Goal: Transaction & Acquisition: Obtain resource

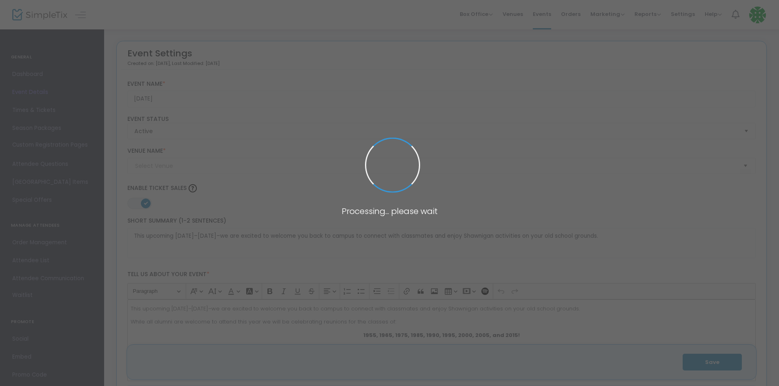
type input "[GEOGRAPHIC_DATA]"
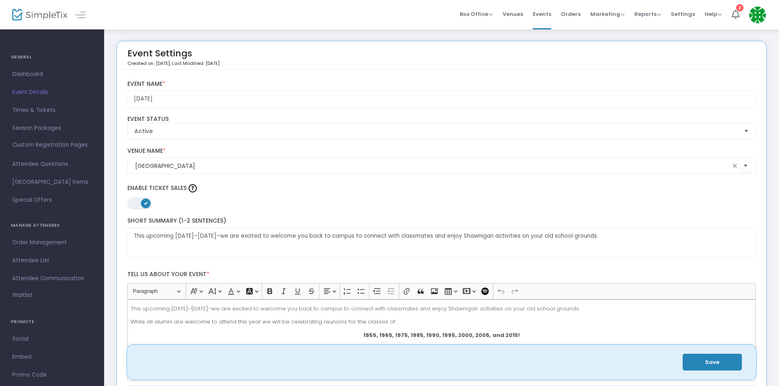
click at [49, 244] on span "Order Management" at bounding box center [52, 242] width 80 height 11
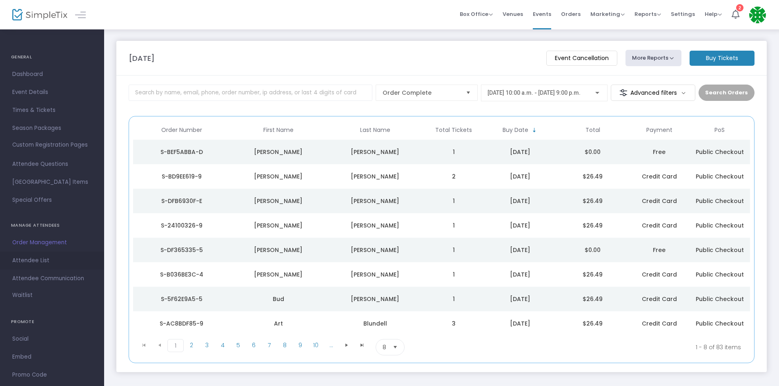
click at [41, 262] on span "Attendee List" at bounding box center [52, 260] width 80 height 11
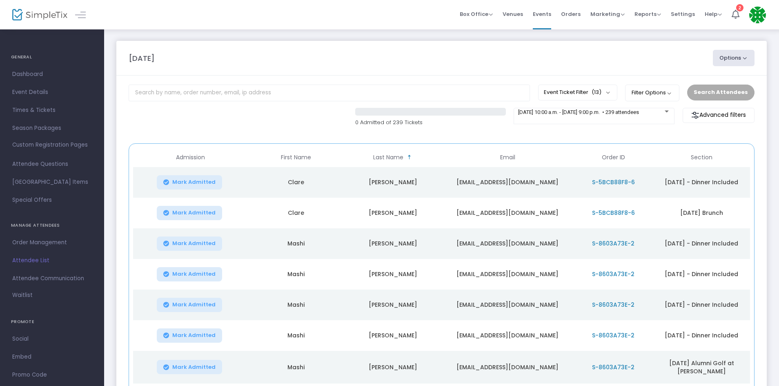
click at [52, 242] on span "Order Management" at bounding box center [52, 242] width 80 height 11
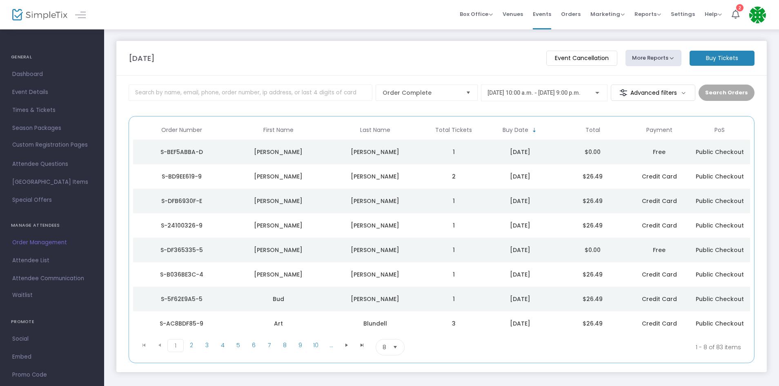
click at [661, 56] on button "More Reports" at bounding box center [654, 58] width 56 height 16
click at [665, 127] on li "Export Order List" at bounding box center [669, 126] width 86 height 16
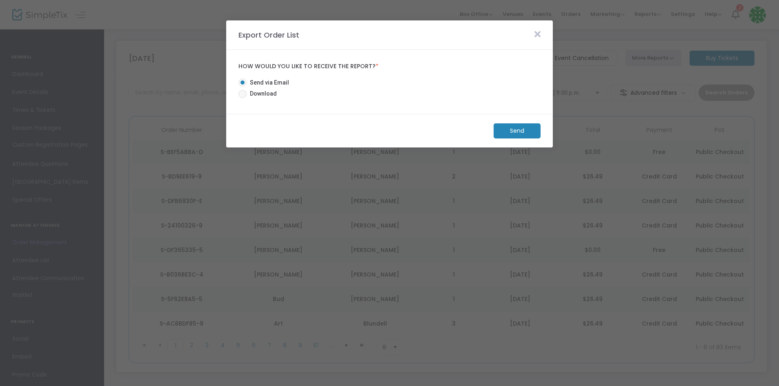
click at [241, 93] on span at bounding box center [243, 94] width 8 height 8
click at [242, 98] on input "Download" at bounding box center [242, 98] width 0 height 0
radio input "true"
click at [512, 138] on m-button "Download" at bounding box center [510, 130] width 61 height 15
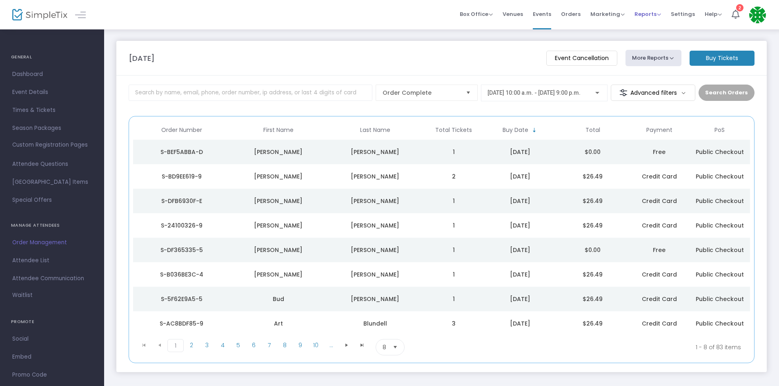
click at [643, 15] on span "Reports" at bounding box center [648, 14] width 27 height 8
click at [647, 59] on li "Download" at bounding box center [661, 59] width 53 height 16
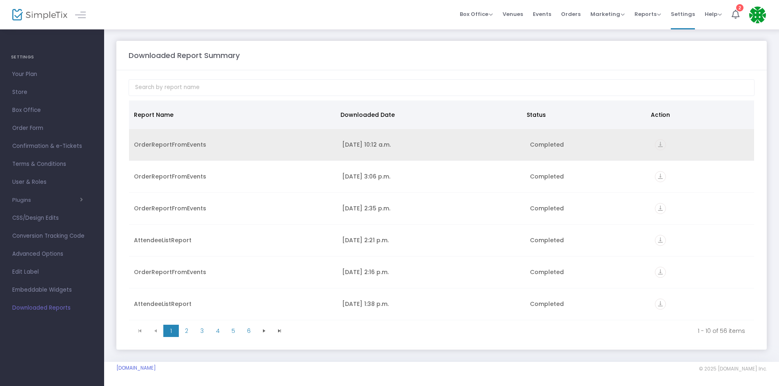
click at [656, 144] on icon "vertical_align_bottom" at bounding box center [660, 144] width 11 height 11
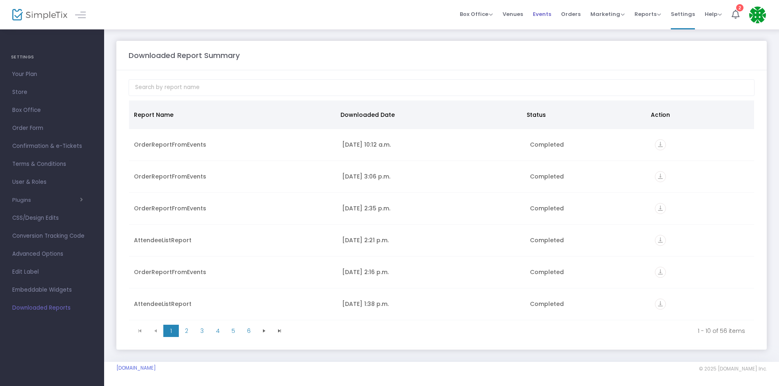
click at [538, 13] on span "Events" at bounding box center [542, 14] width 18 height 21
